Goal: Information Seeking & Learning: Learn about a topic

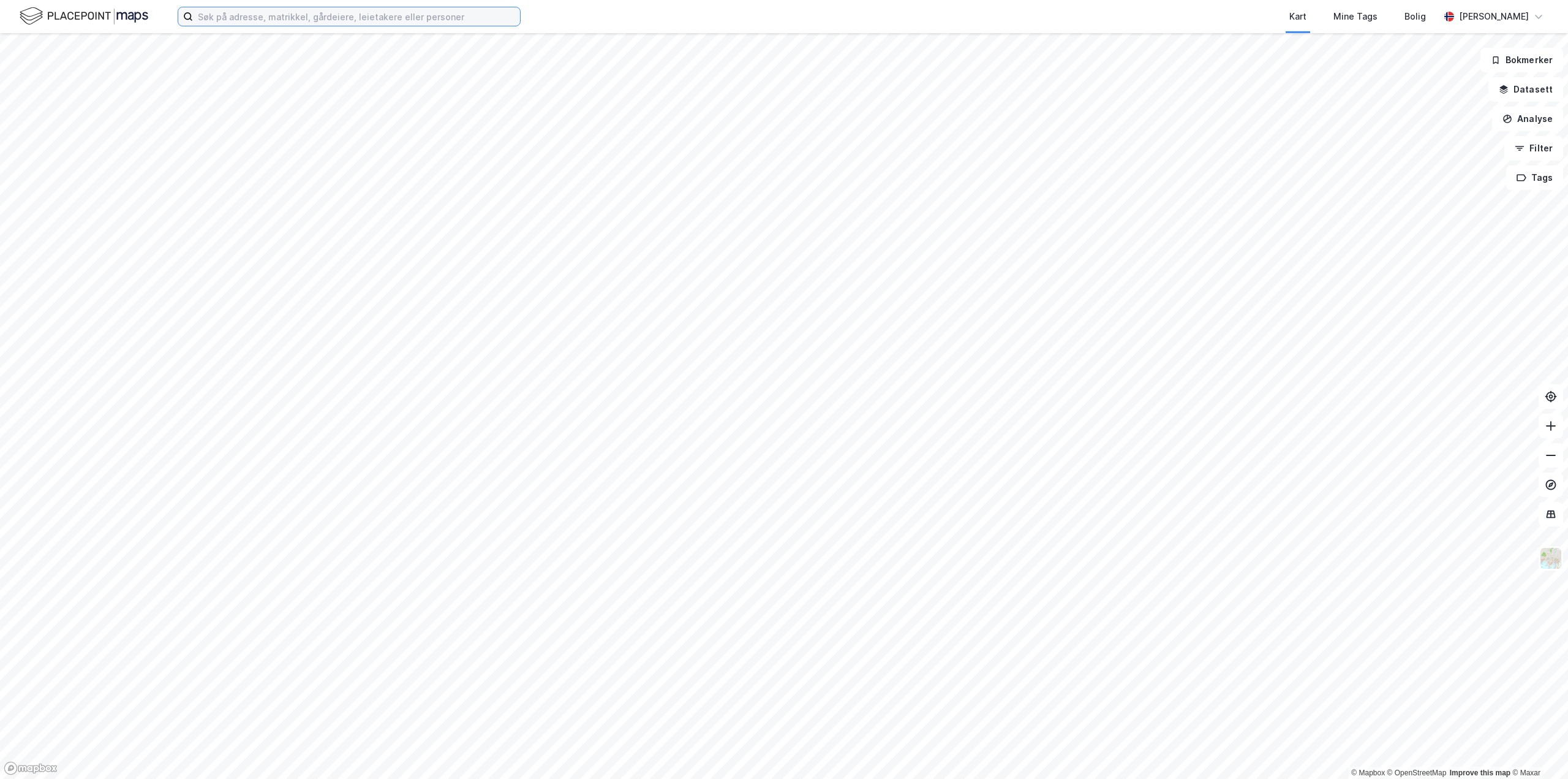
click at [325, 19] on input at bounding box center [356, 16] width 327 height 18
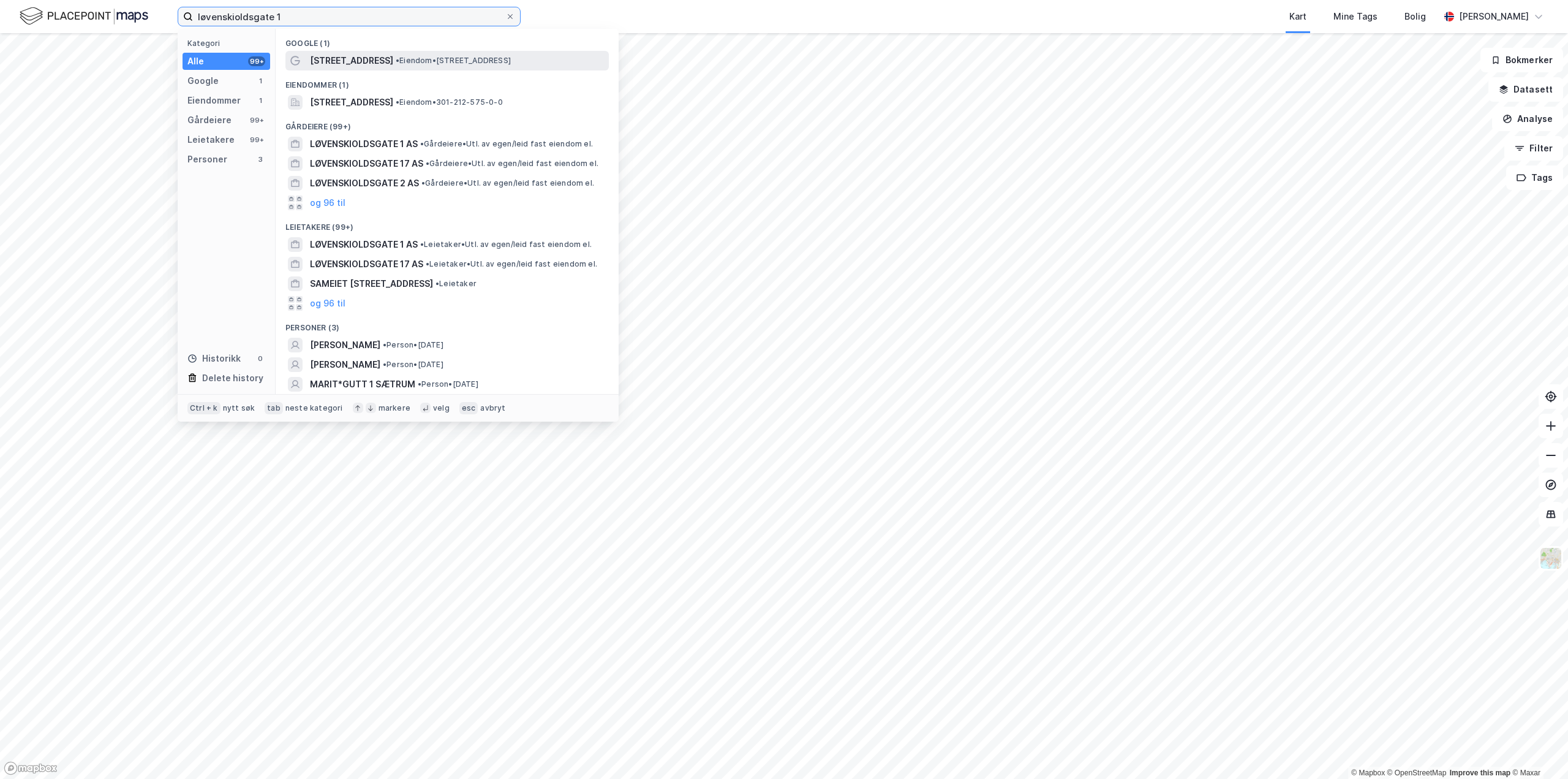
type input "løvenskioldsgate 1"
click at [391, 59] on div "[STREET_ADDRESS] • Eiendom • [STREET_ADDRESS]" at bounding box center [458, 61] width 296 height 15
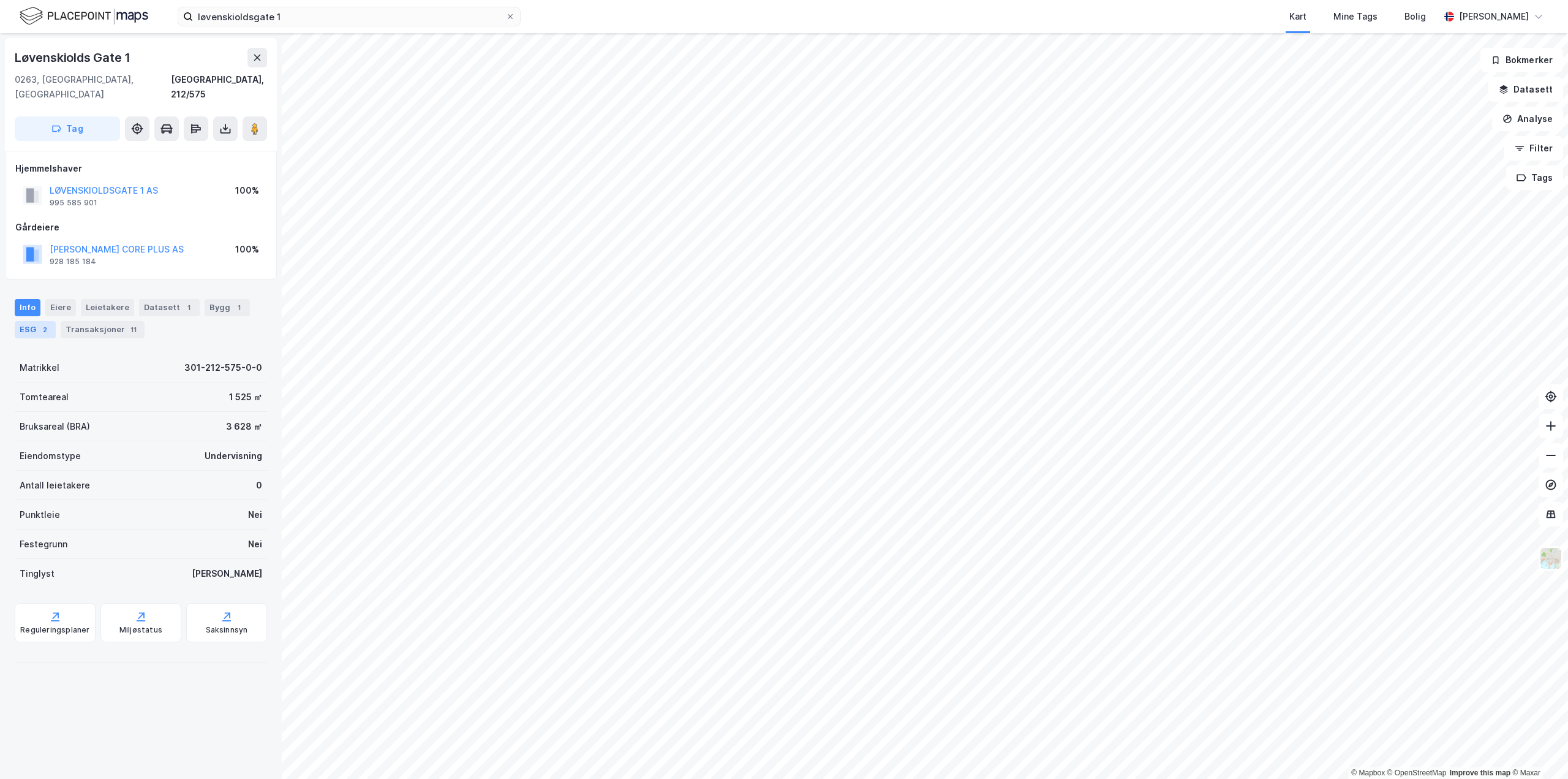
click at [36, 321] on div "ESG 2" at bounding box center [35, 329] width 41 height 17
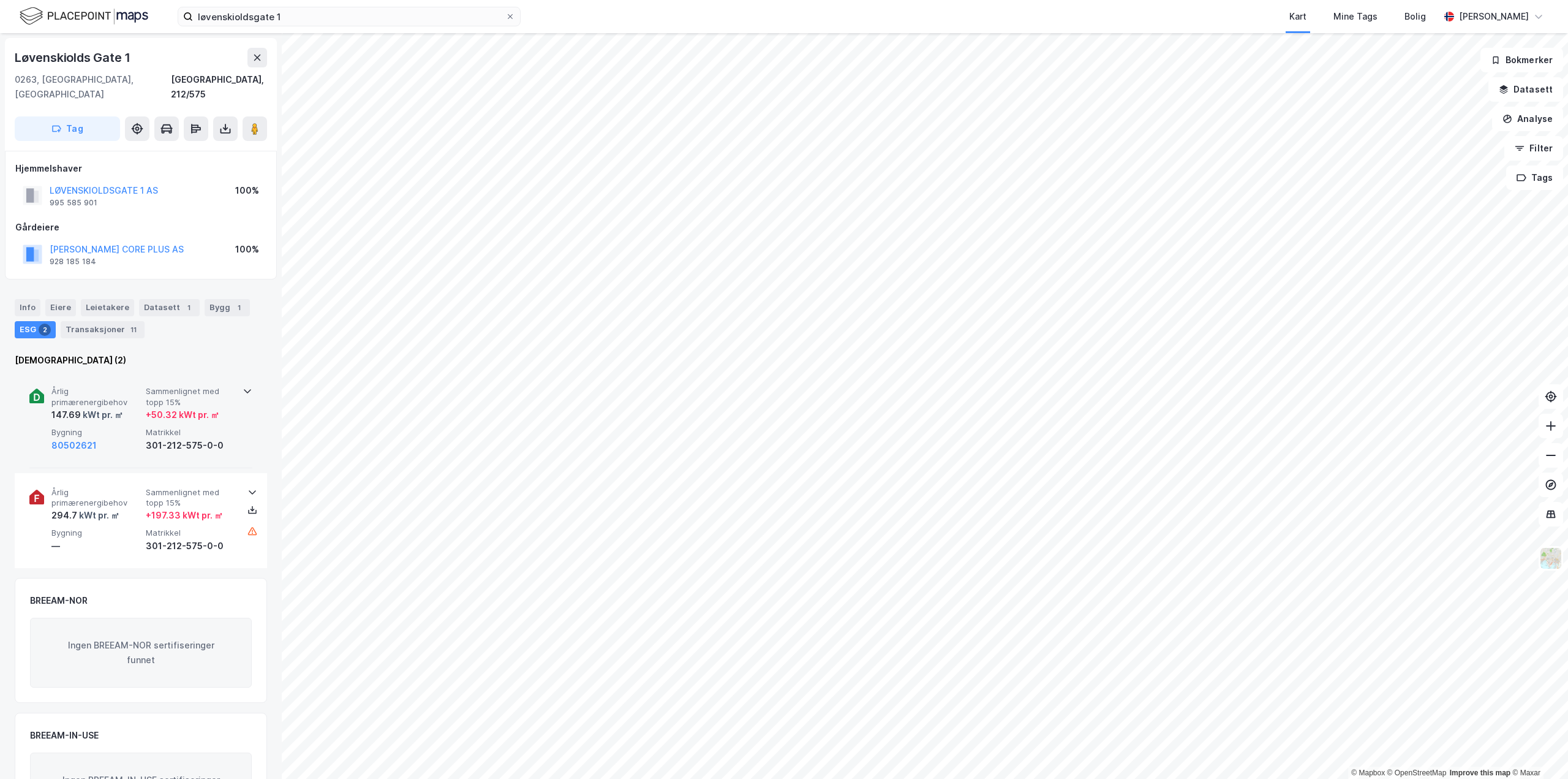
click at [243, 386] on icon at bounding box center [247, 390] width 10 height 10
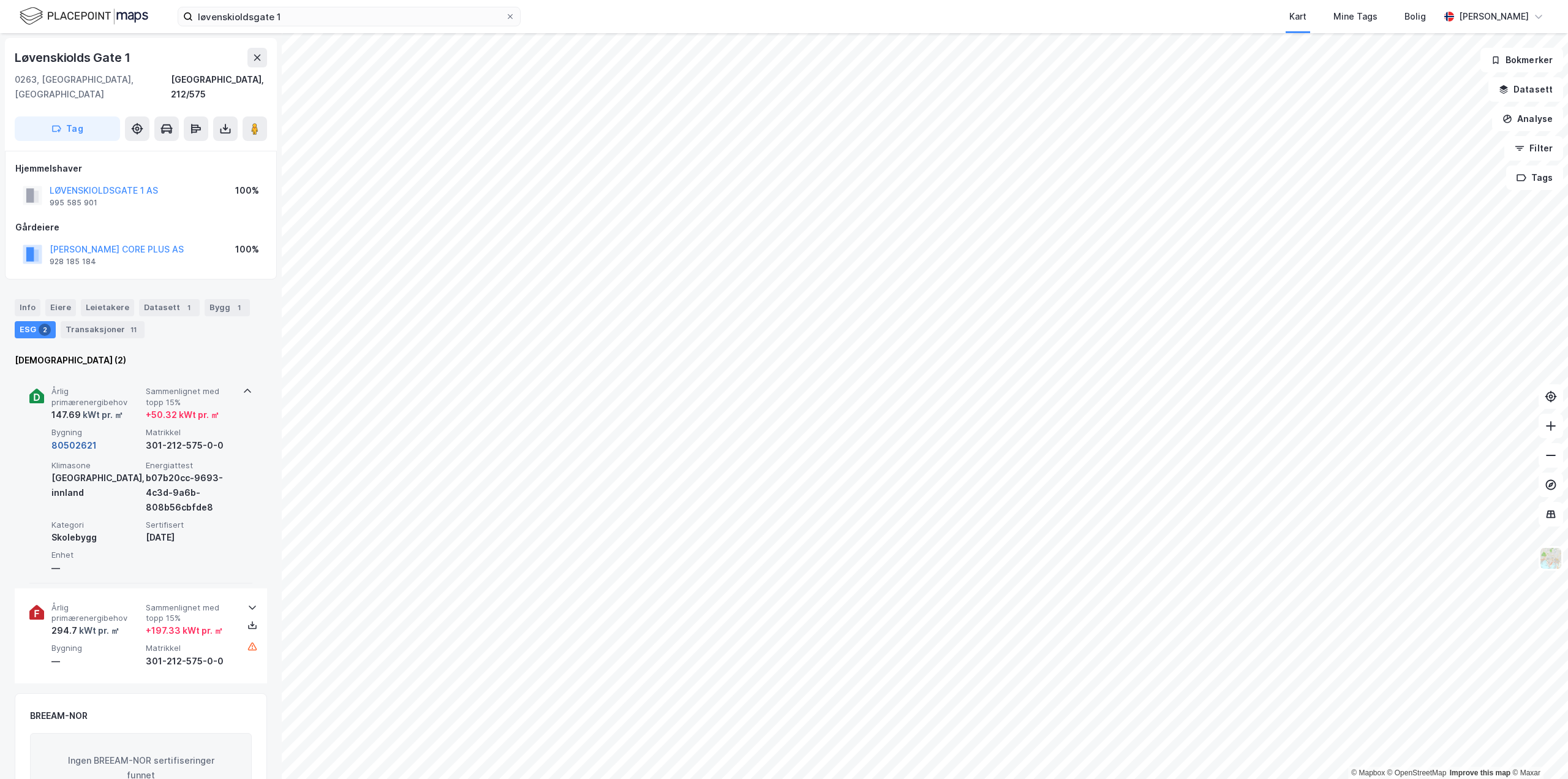
click at [72, 439] on button "80502621" at bounding box center [74, 446] width 45 height 15
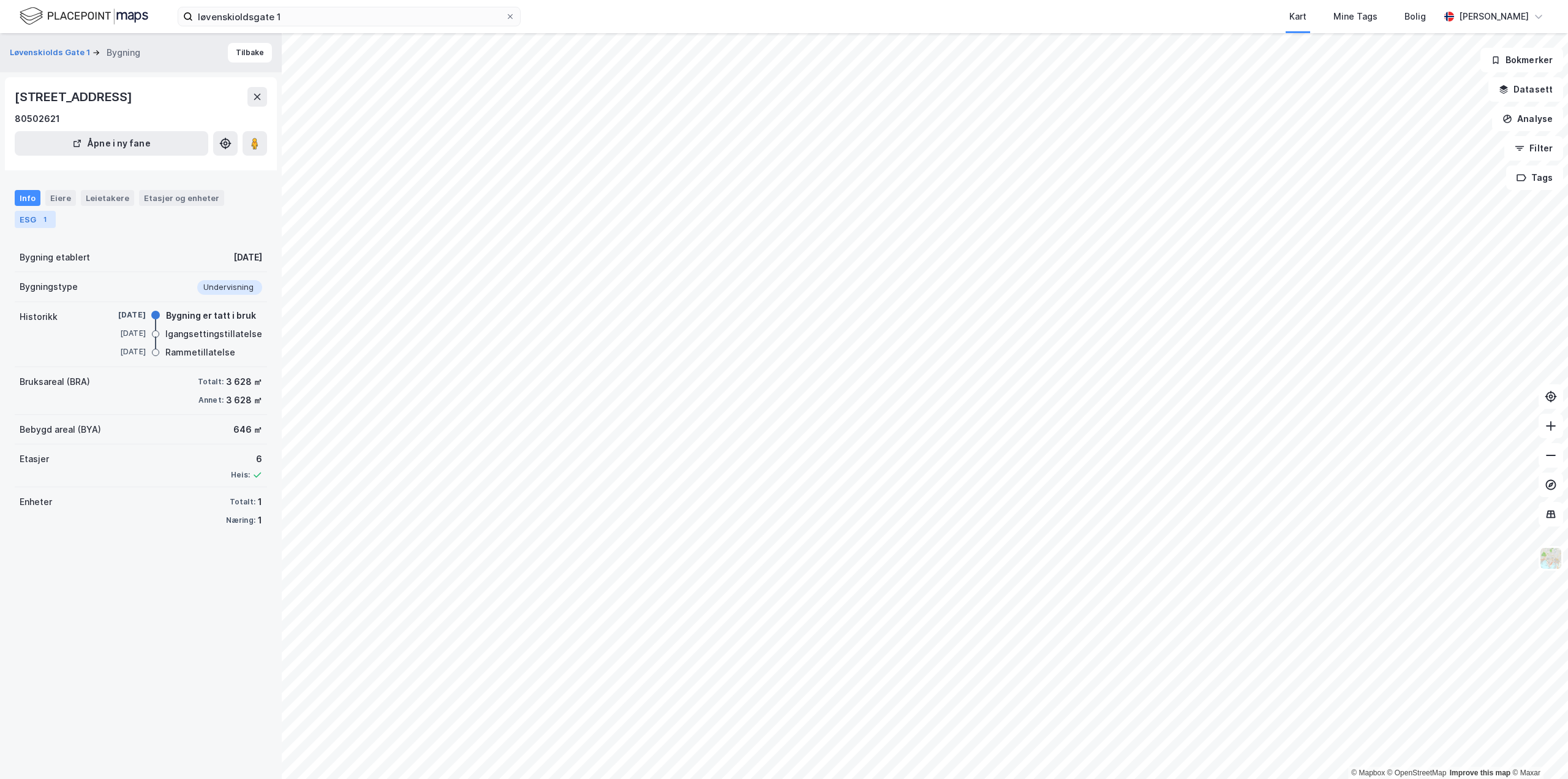
click at [32, 220] on div "ESG 1" at bounding box center [35, 219] width 41 height 17
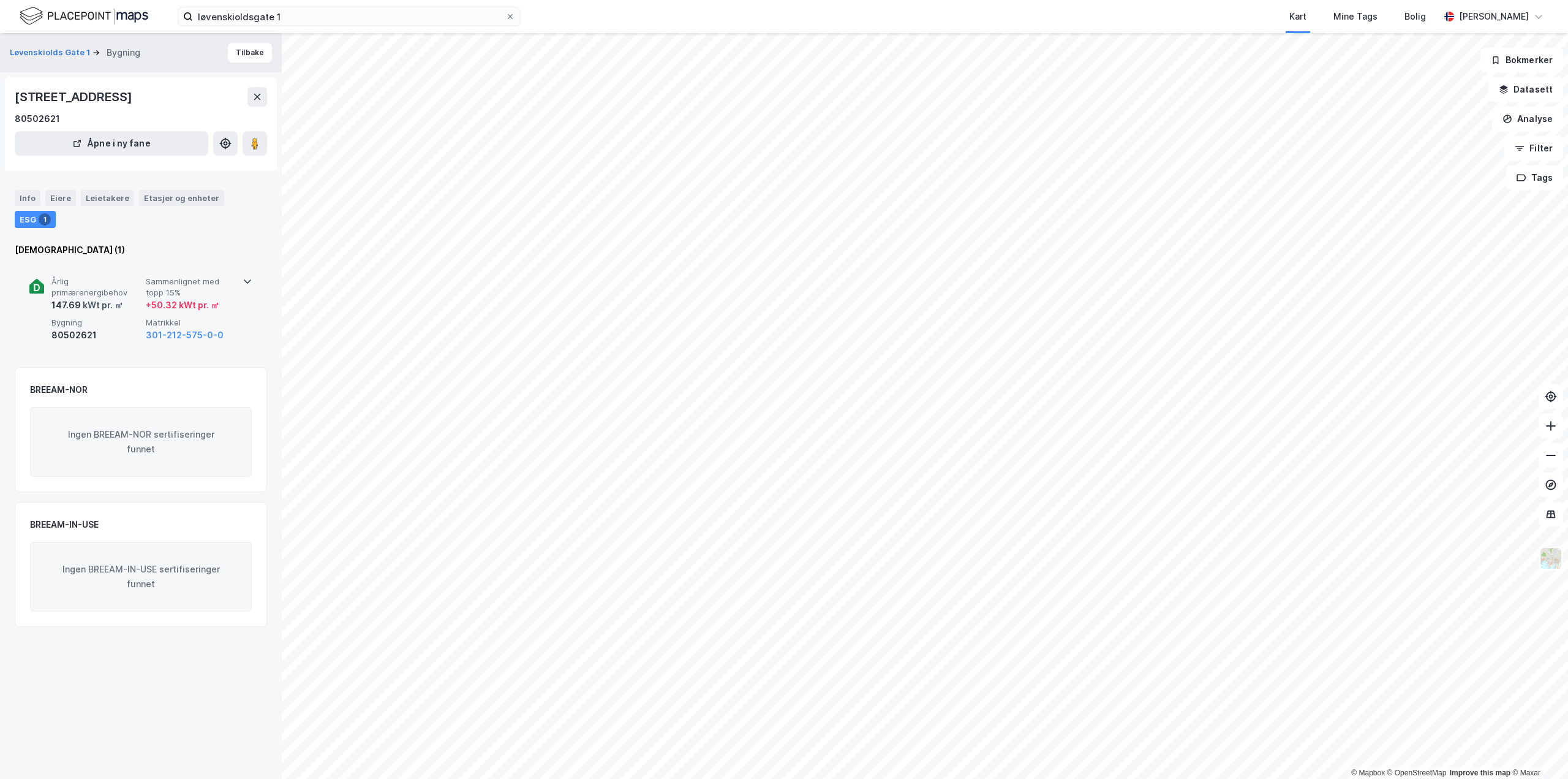
click at [123, 316] on div "Årlig primærenergibehov 147.69 kWt pr. ㎡ Sammenlignet med topp 15% + 50.32 kWt …" at bounding box center [143, 310] width 184 height 66
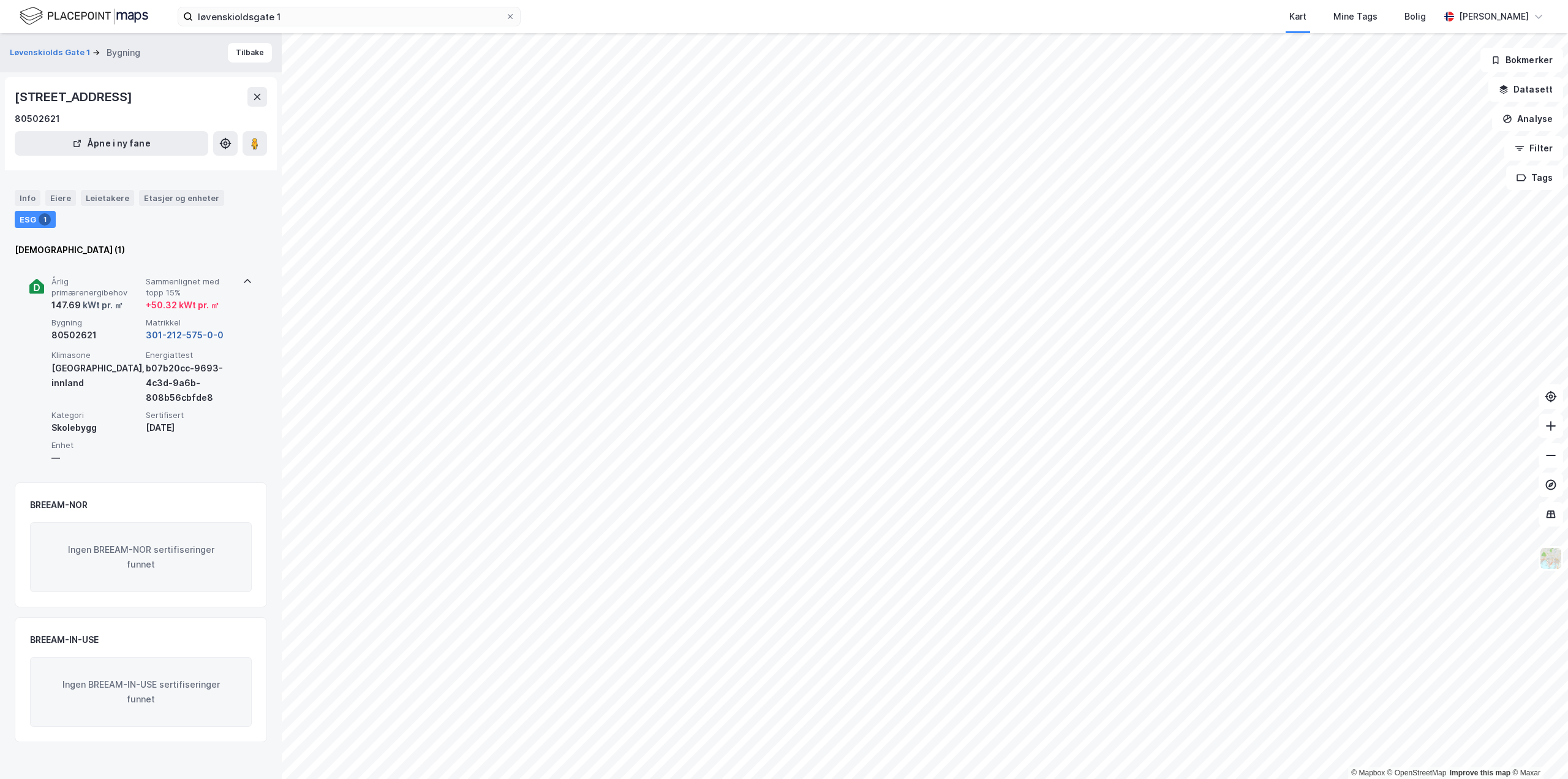
click at [172, 329] on button "301-212-575-0-0" at bounding box center [184, 335] width 78 height 15
